Goal: Task Accomplishment & Management: Complete application form

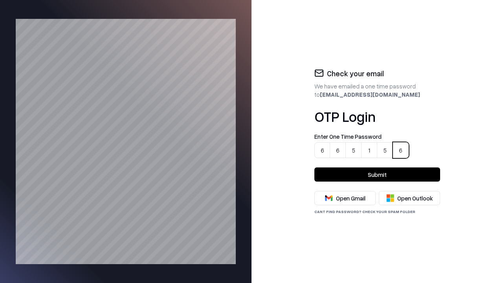
type input "******"
click at [378, 175] on button "Submit" at bounding box center [378, 175] width 126 height 14
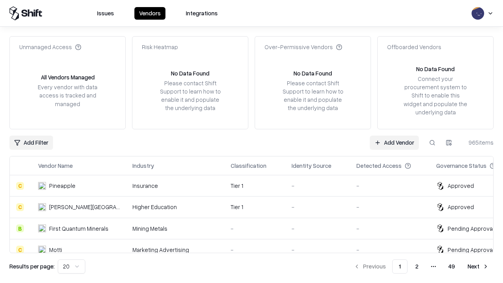
click at [395, 142] on link "Add Vendor" at bounding box center [394, 143] width 49 height 14
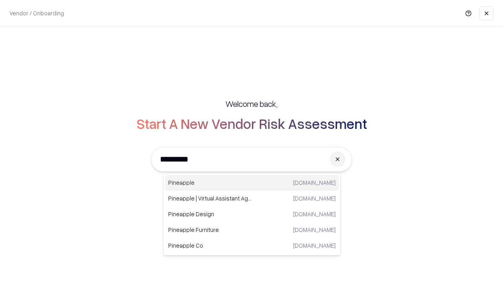
click at [252, 183] on div "Pineapple [DOMAIN_NAME]" at bounding box center [252, 183] width 174 height 16
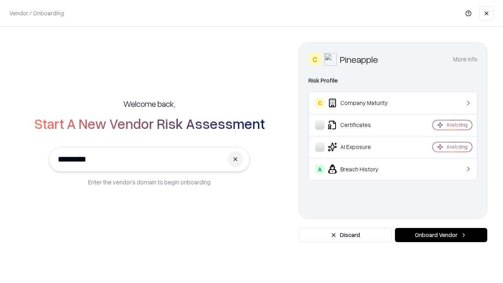
type input "*********"
click at [441, 235] on button "Onboard Vendor" at bounding box center [441, 235] width 92 height 14
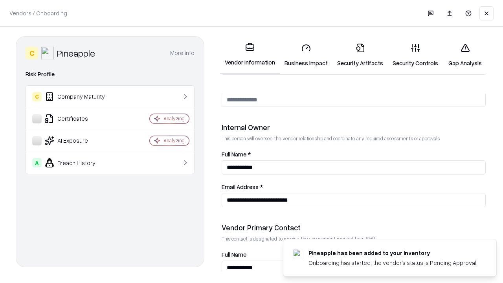
scroll to position [407, 0]
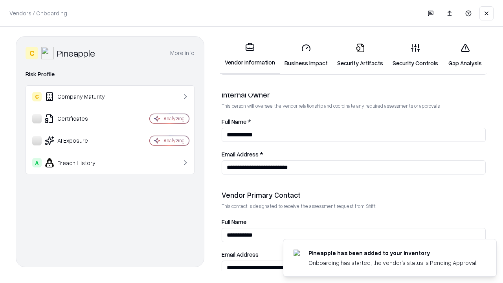
click at [304, 55] on link "Business Impact" at bounding box center [306, 55] width 53 height 37
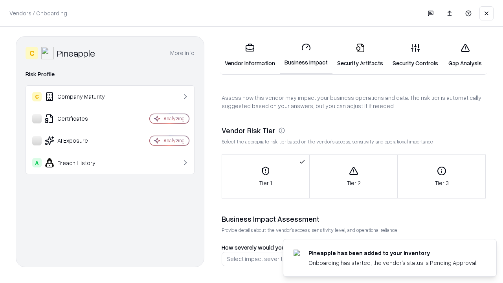
click at [462, 55] on link "Gap Analysis" at bounding box center [465, 55] width 44 height 37
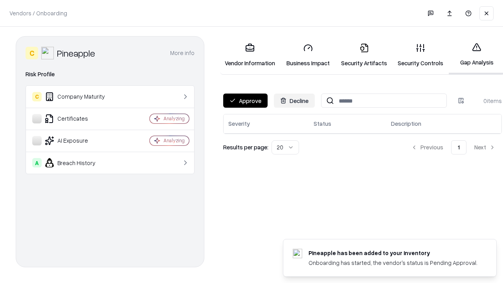
click at [245, 101] on button "Approve" at bounding box center [245, 101] width 44 height 14
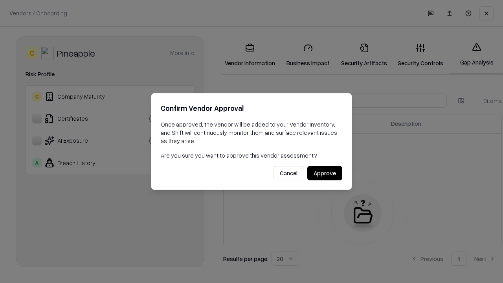
click at [325, 173] on button "Approve" at bounding box center [325, 173] width 35 height 14
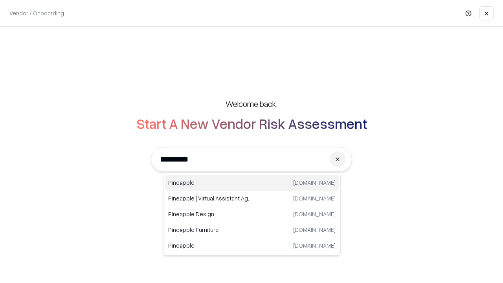
click at [252, 183] on div "Pineapple [DOMAIN_NAME]" at bounding box center [252, 183] width 174 height 16
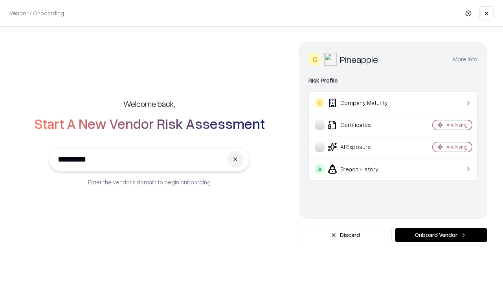
type input "*********"
click at [441, 235] on button "Onboard Vendor" at bounding box center [441, 235] width 92 height 14
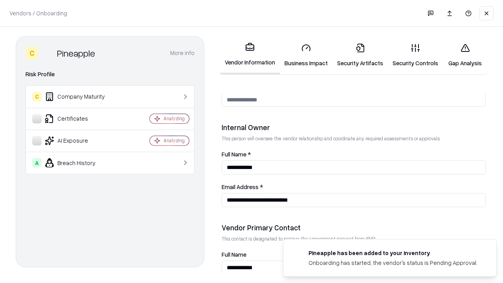
scroll to position [407, 0]
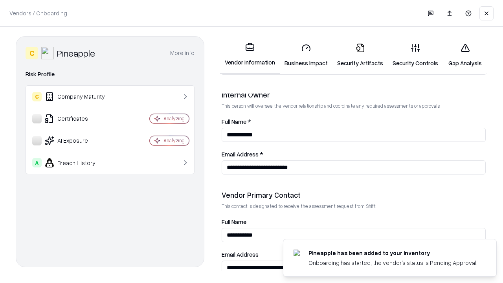
click at [462, 55] on link "Gap Analysis" at bounding box center [465, 55] width 44 height 37
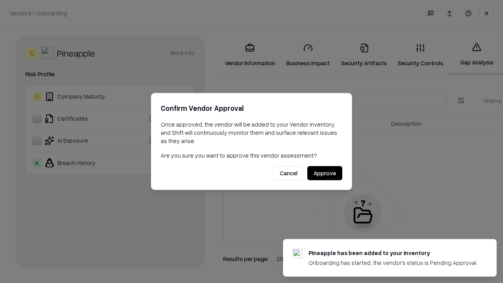
click at [325, 173] on button "Approve" at bounding box center [325, 173] width 35 height 14
